Goal: Task Accomplishment & Management: Use online tool/utility

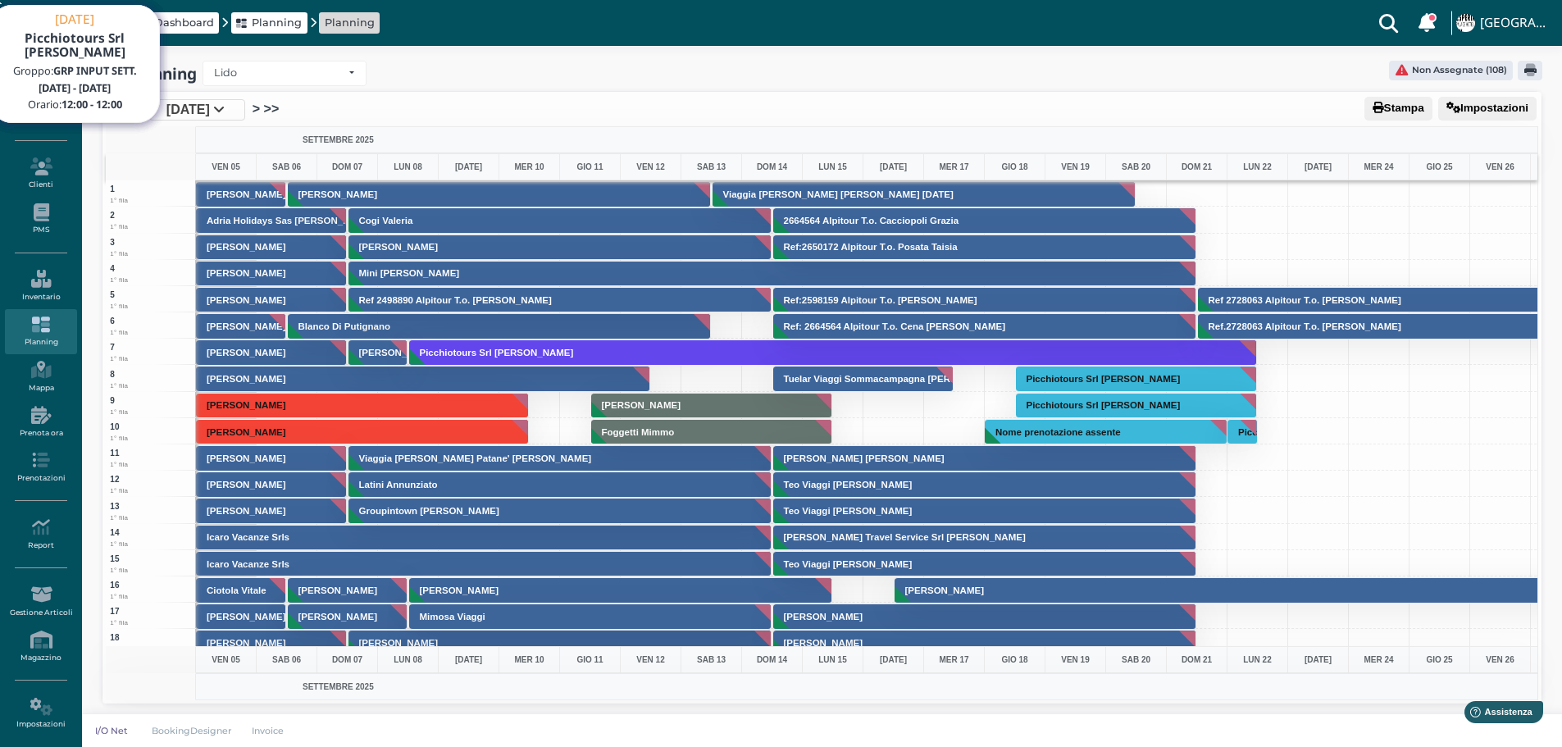
scroll to position [3034, 0]
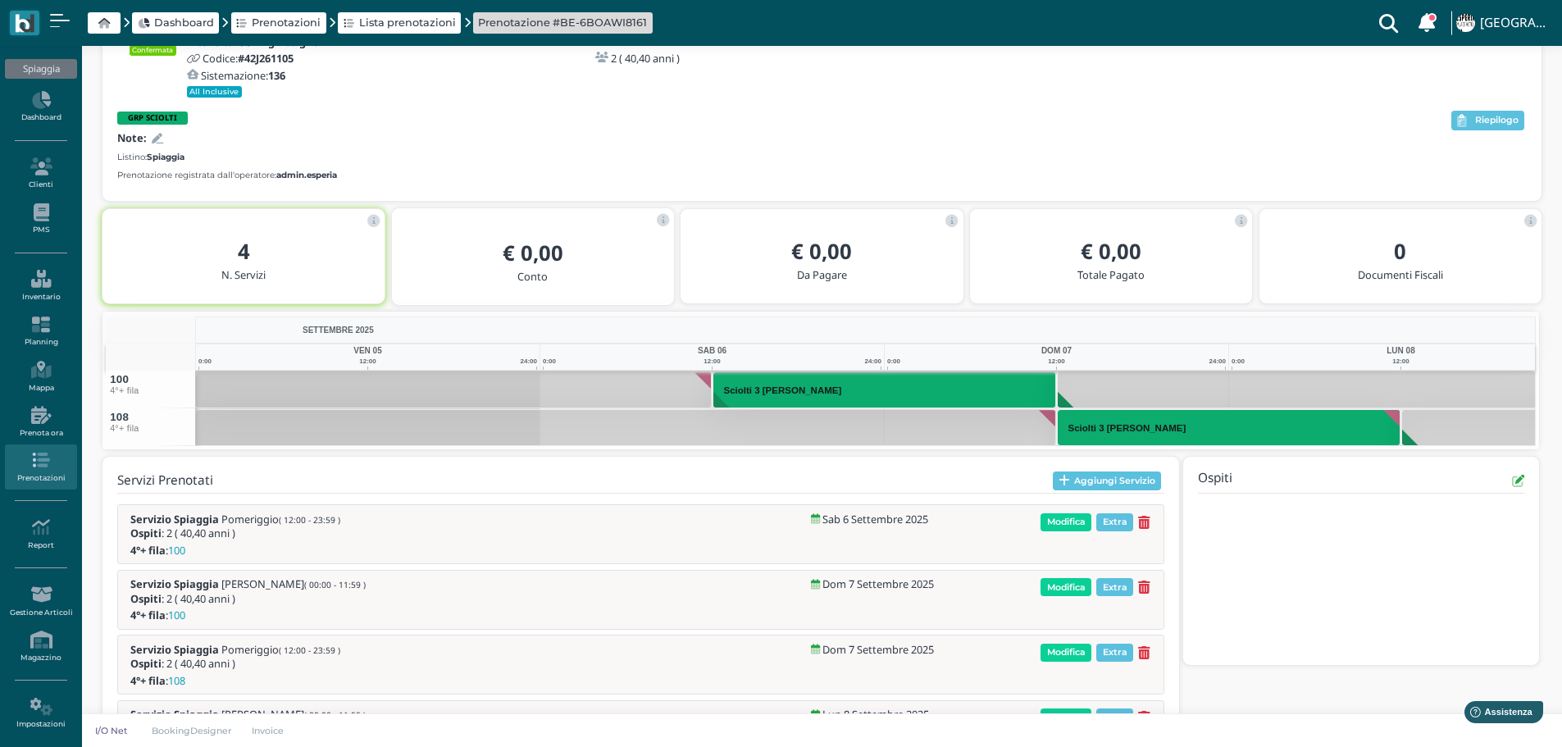
scroll to position [143, 0]
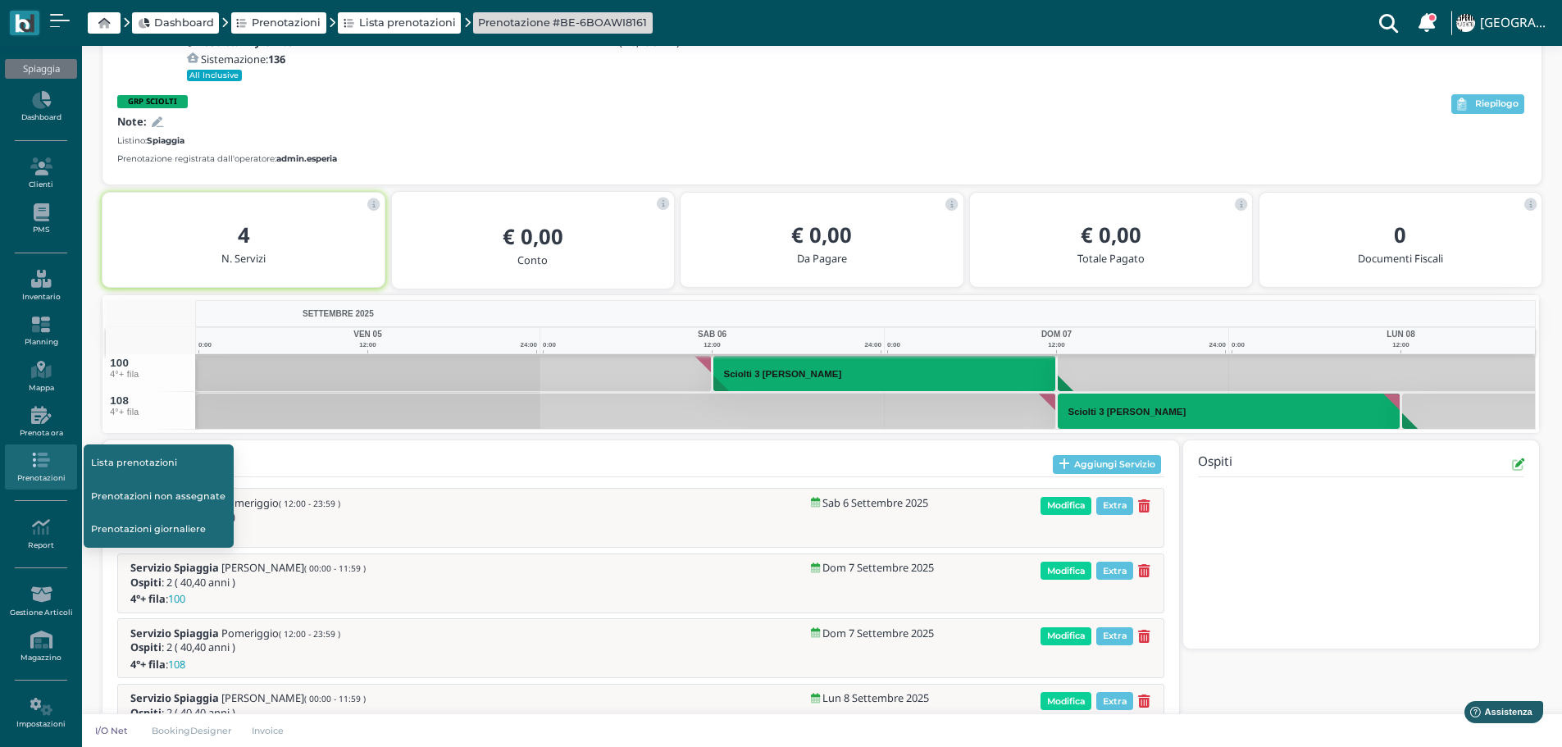
drag, startPoint x: 132, startPoint y: 499, endPoint x: 142, endPoint y: 499, distance: 9.8
click at [133, 499] on link "Prenotazioni non assegnate" at bounding box center [159, 495] width 150 height 31
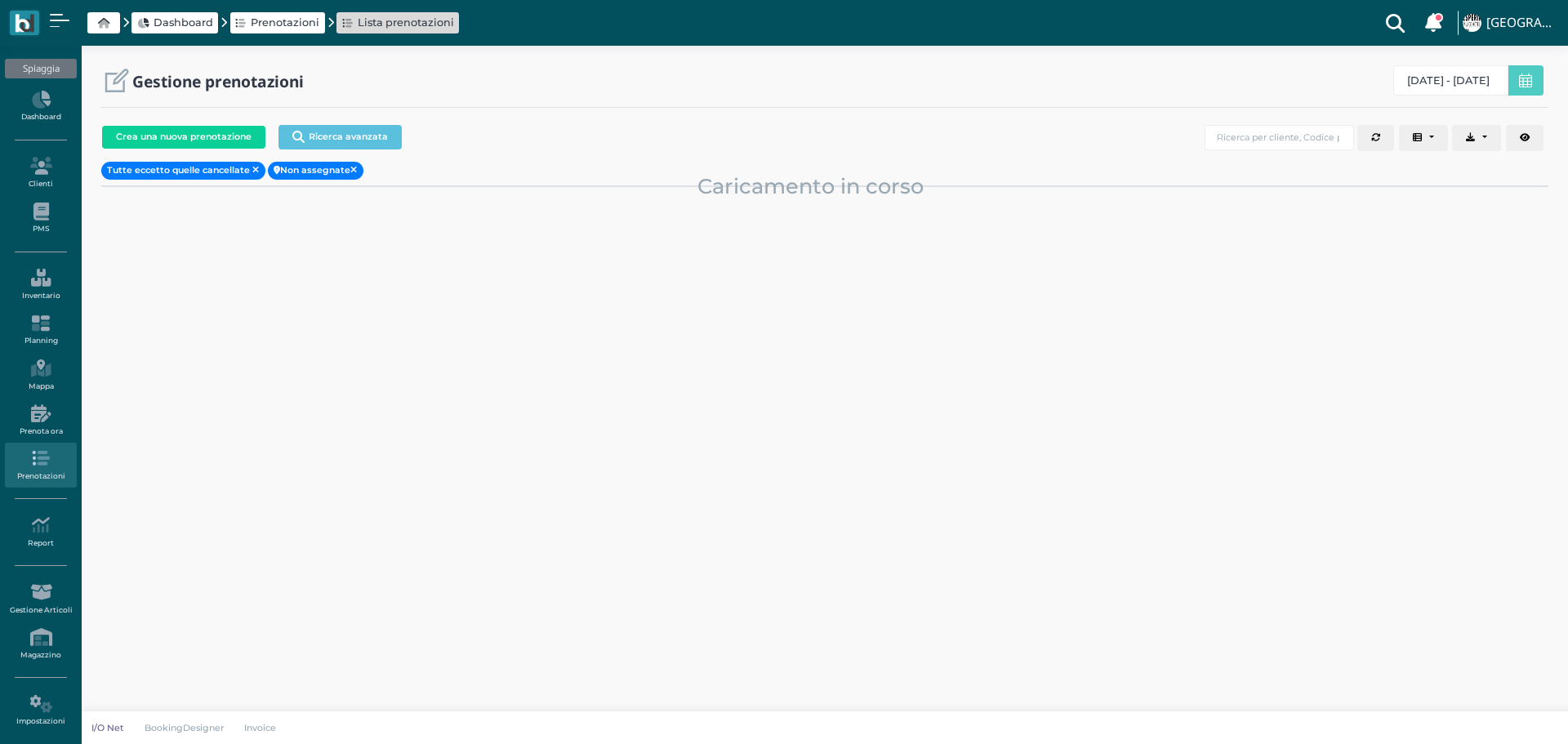
select select "0"
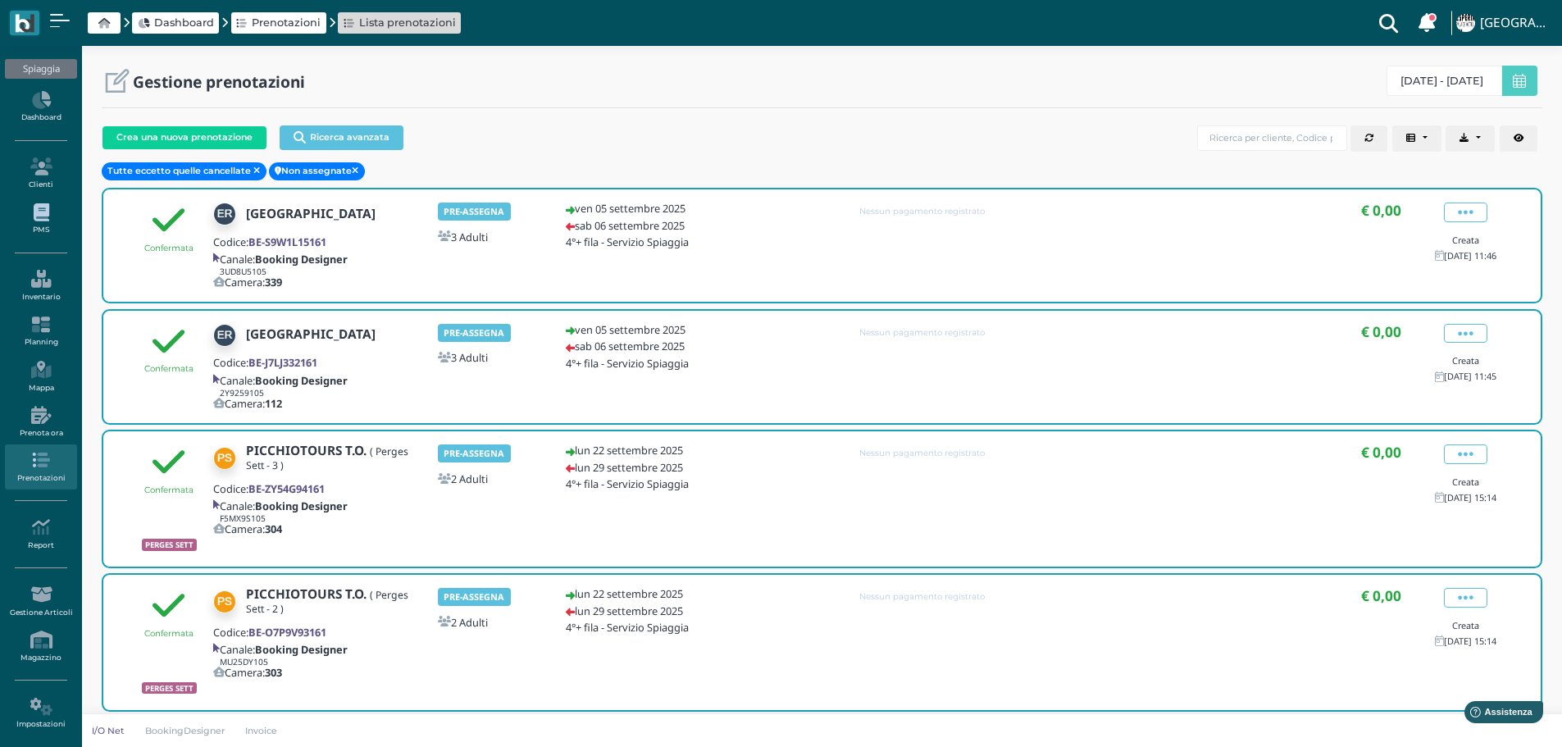
click at [42, 221] on icon at bounding box center [40, 212] width 71 height 18
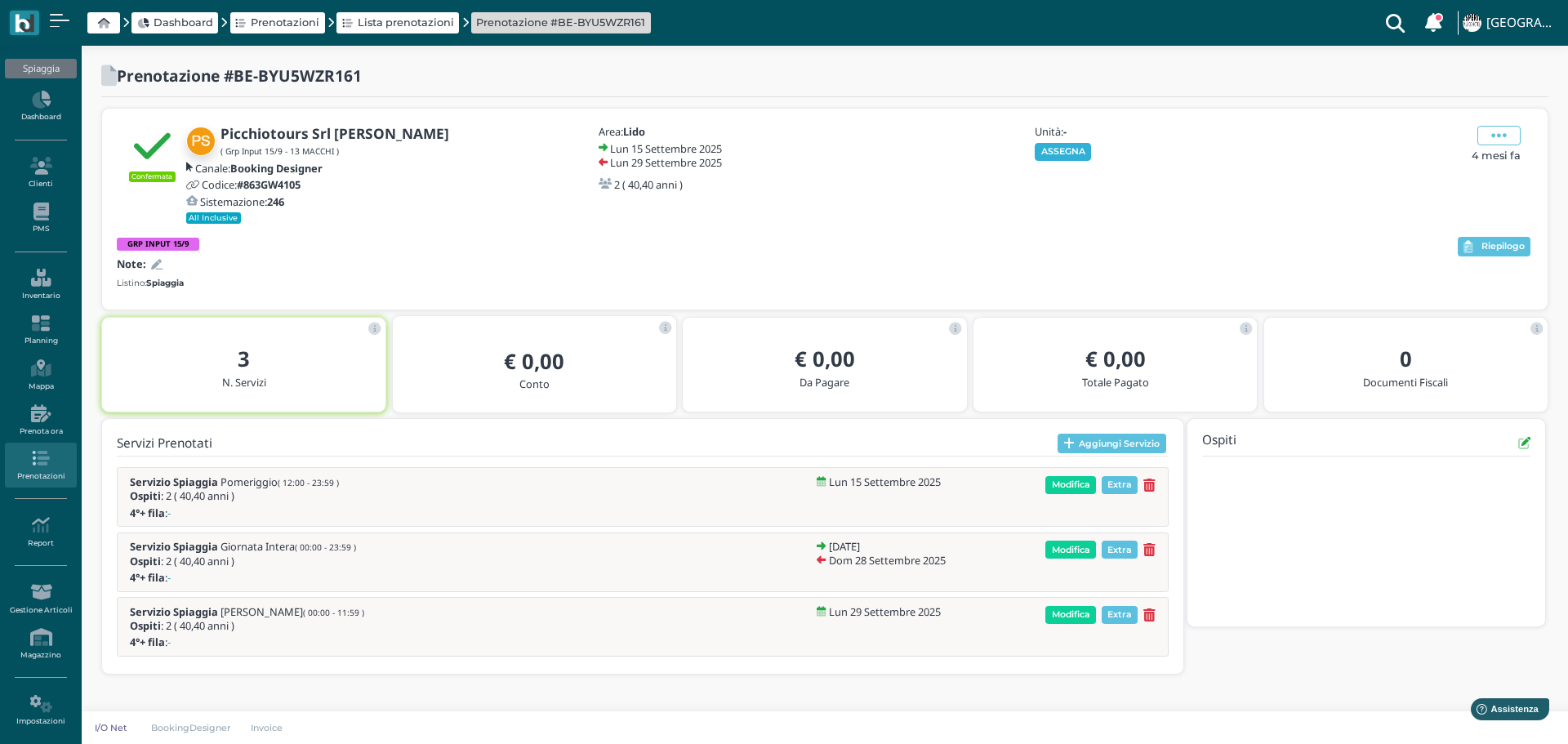
click at [1066, 145] on button "ASSEGNA" at bounding box center [1063, 151] width 57 height 18
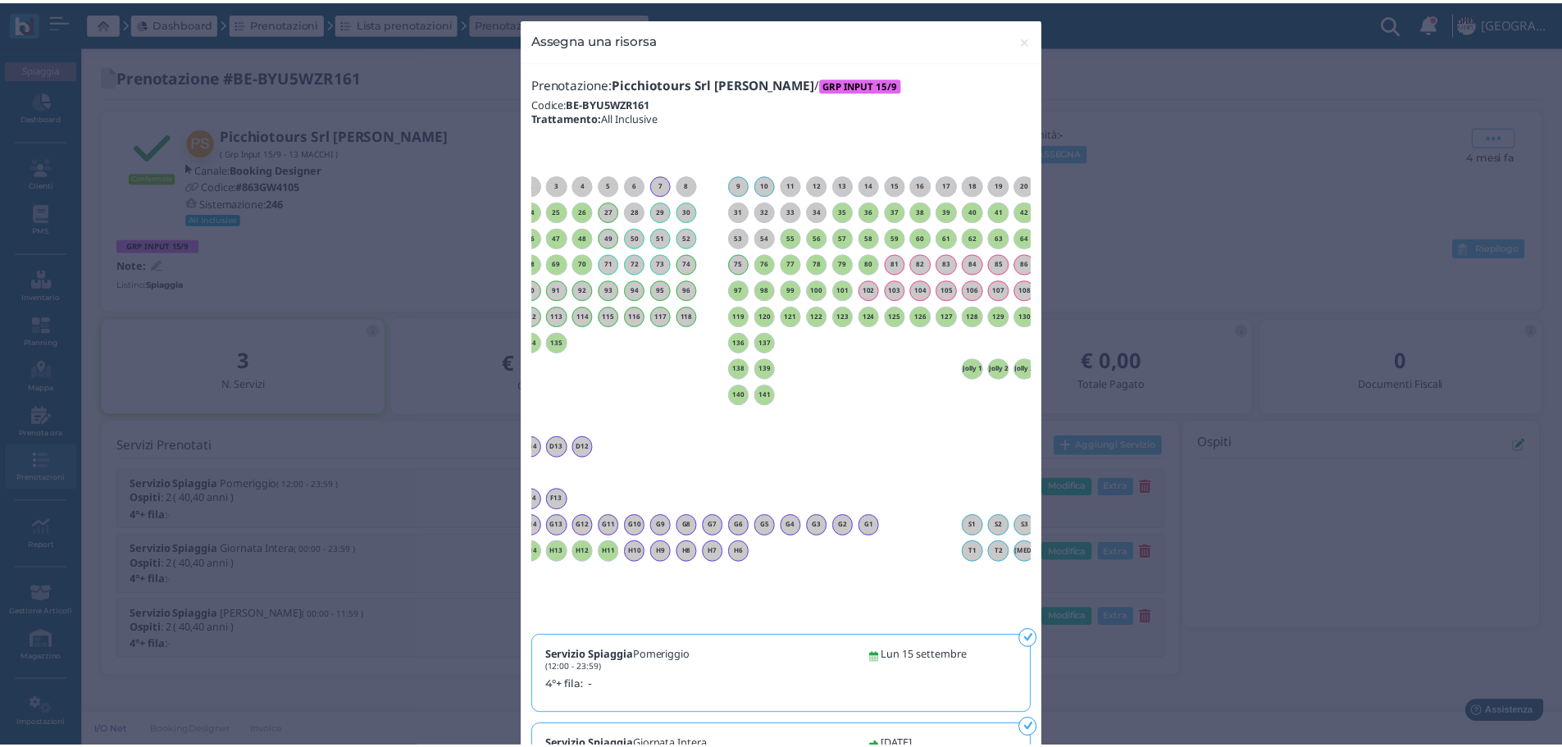
scroll to position [0, 82]
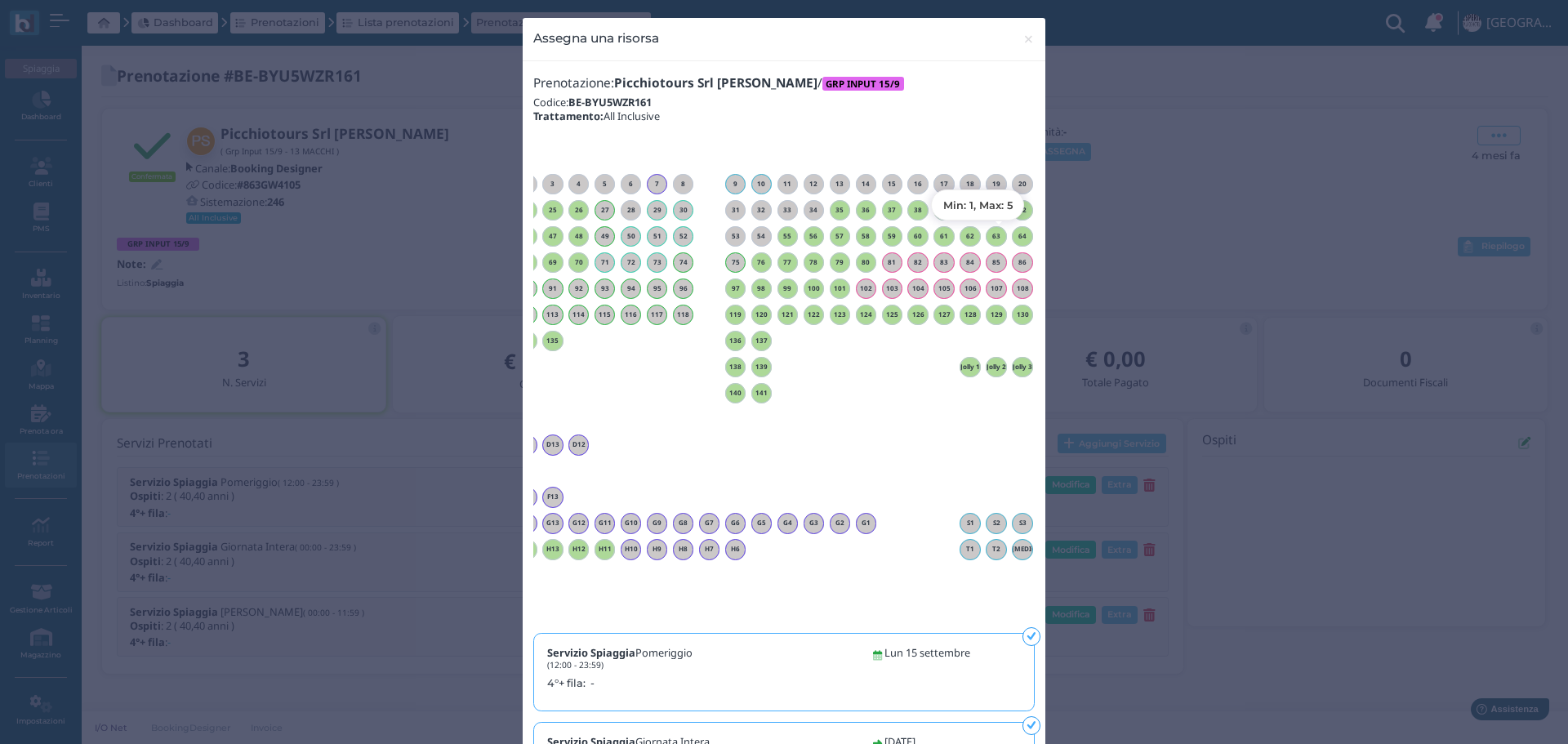
click at [1018, 238] on h6 "64" at bounding box center [1022, 236] width 21 height 7
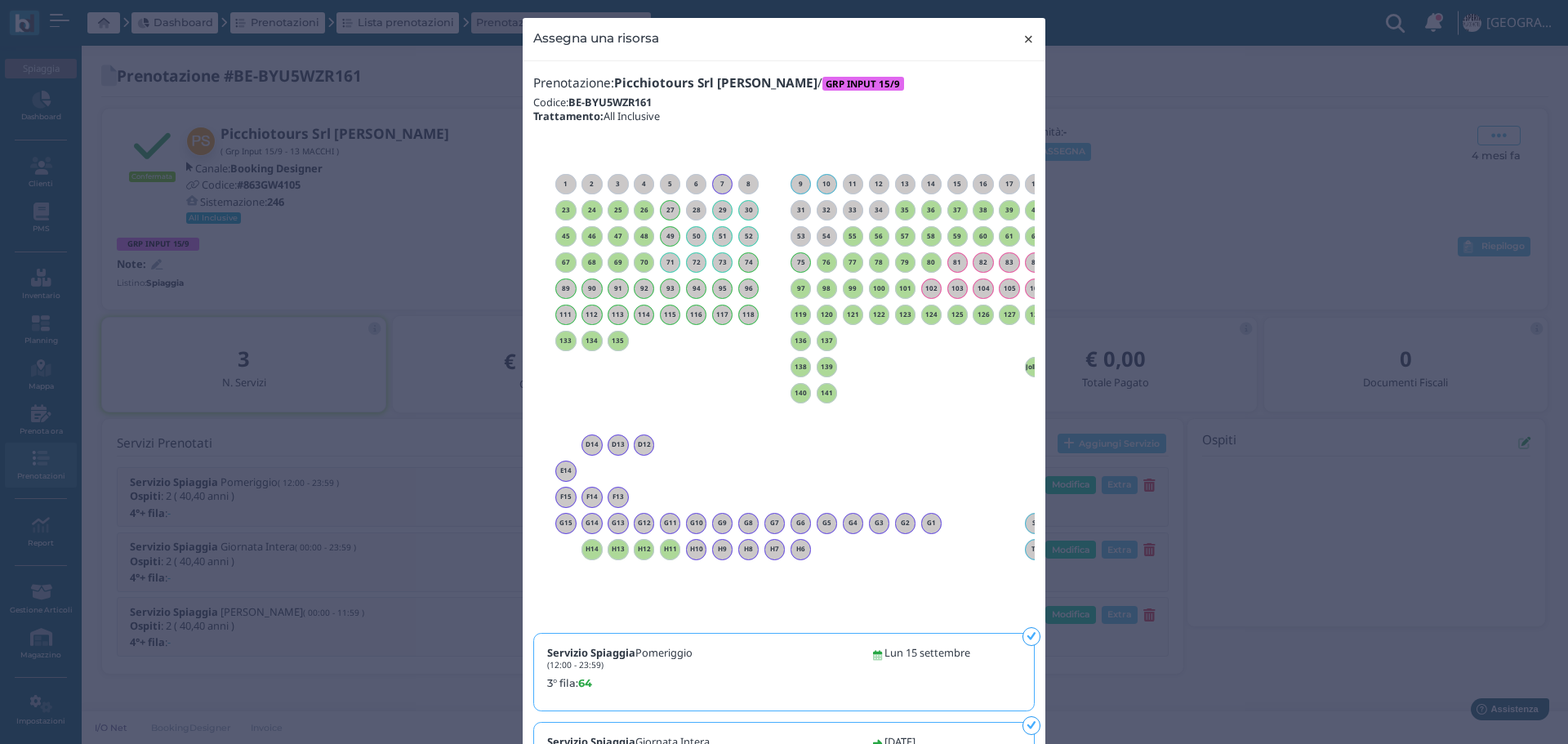
click at [1022, 41] on span "×" at bounding box center [1028, 39] width 12 height 21
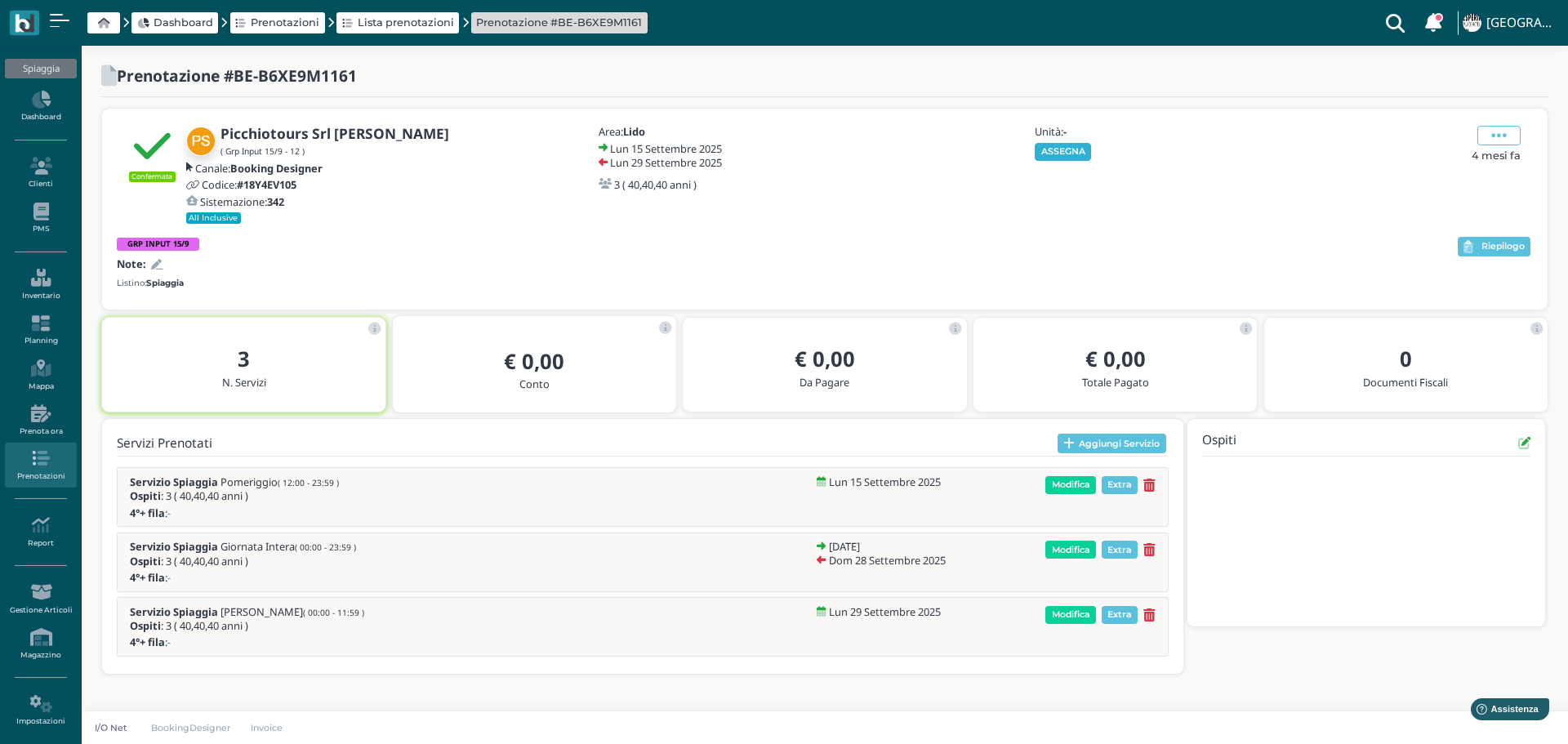
click at [1064, 150] on button "ASSEGNA" at bounding box center [1063, 151] width 57 height 18
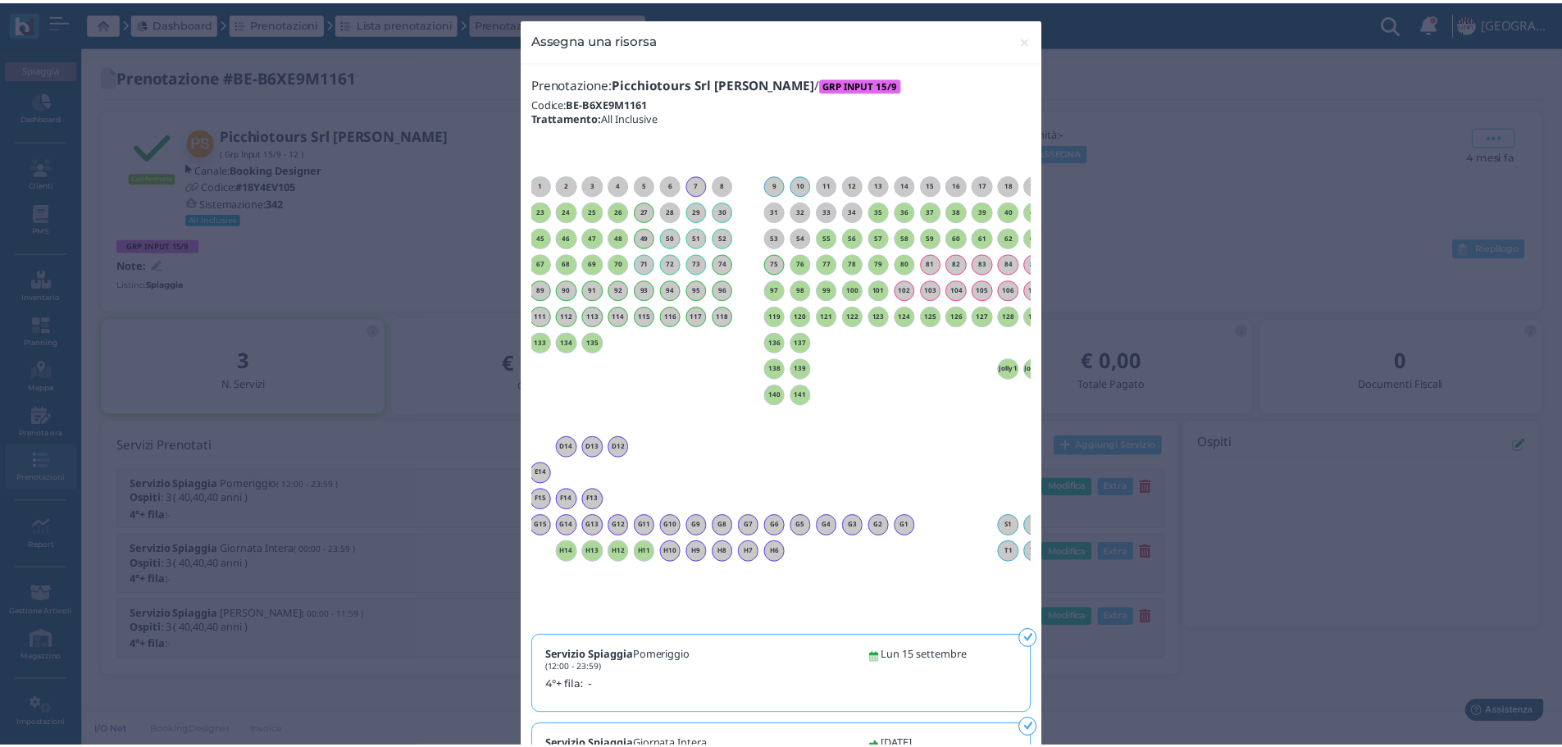
scroll to position [0, 41]
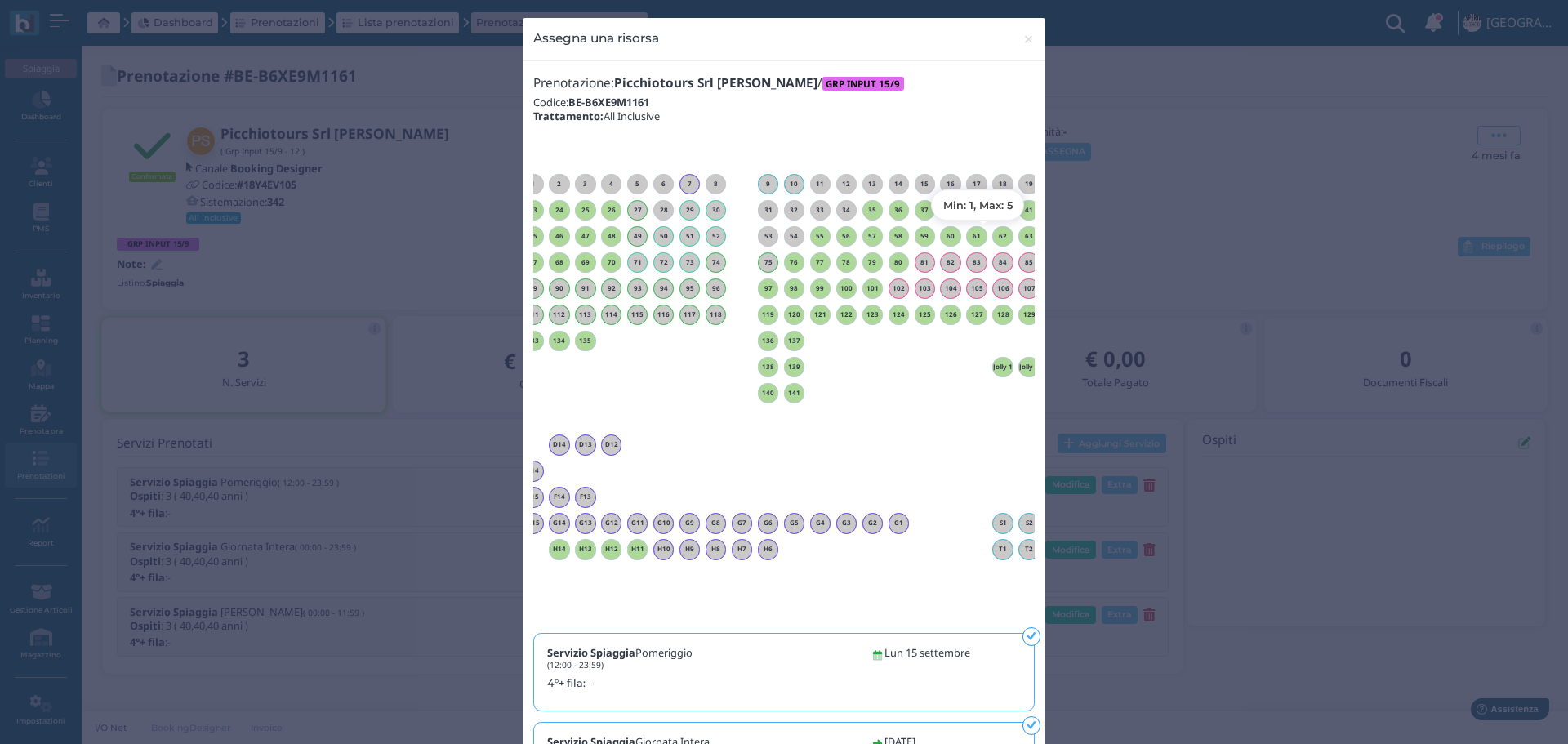
click at [995, 233] on h6 "62" at bounding box center [1002, 236] width 21 height 7
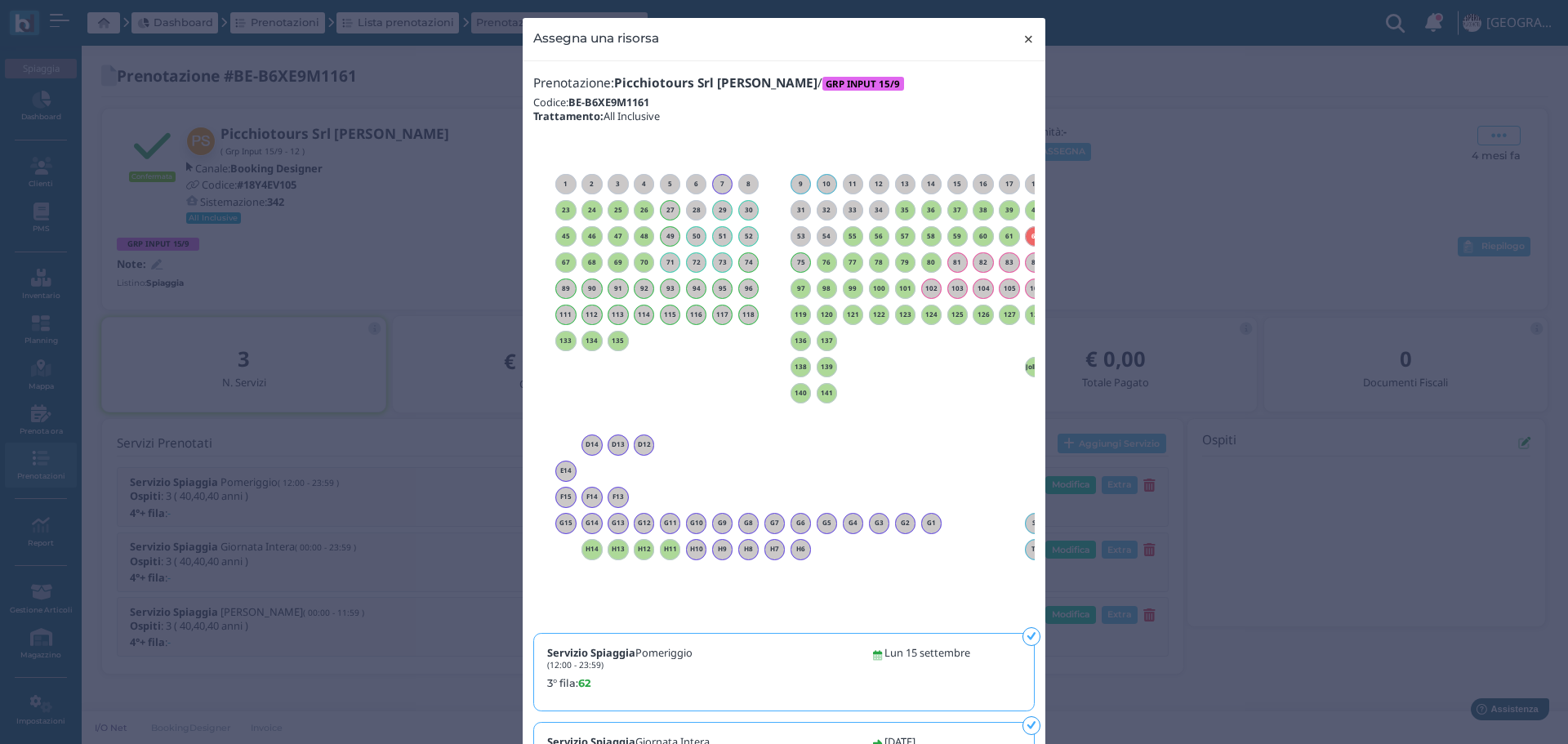
click at [1022, 38] on span "×" at bounding box center [1028, 39] width 12 height 21
